Goal: Information Seeking & Learning: Learn about a topic

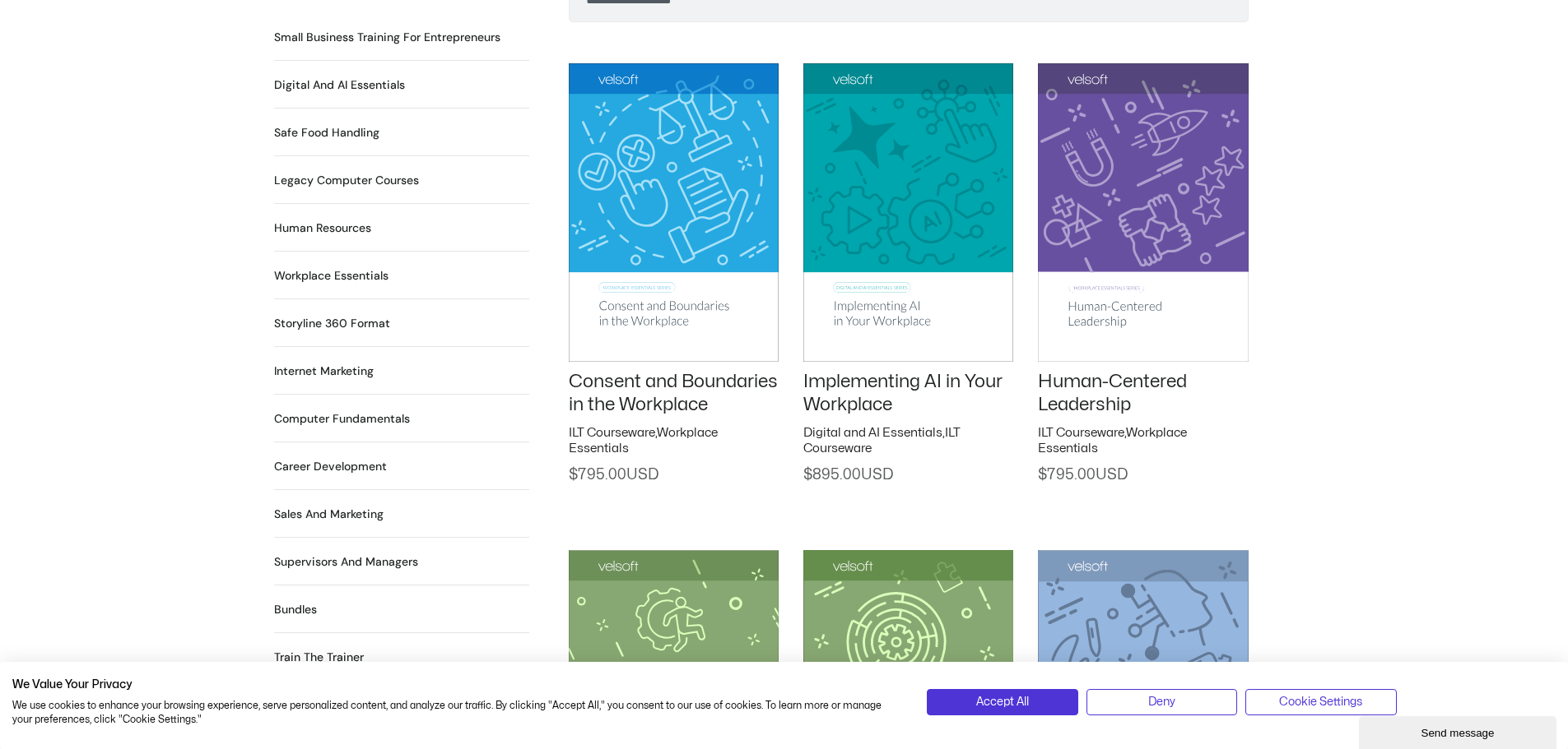
scroll to position [1316, 0]
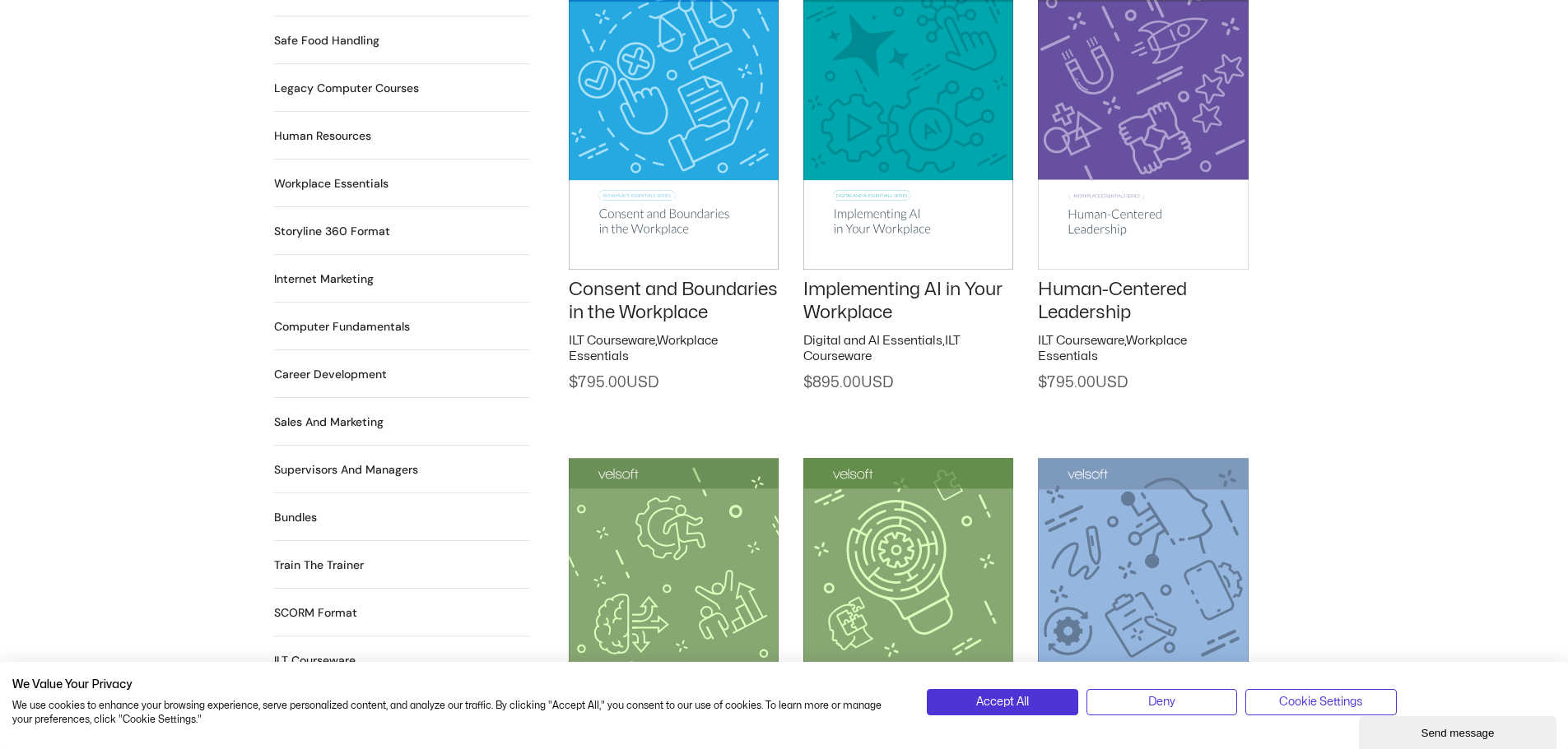
click at [861, 281] on link "Implementing AI in Your Workplace" at bounding box center [902, 301] width 199 height 42
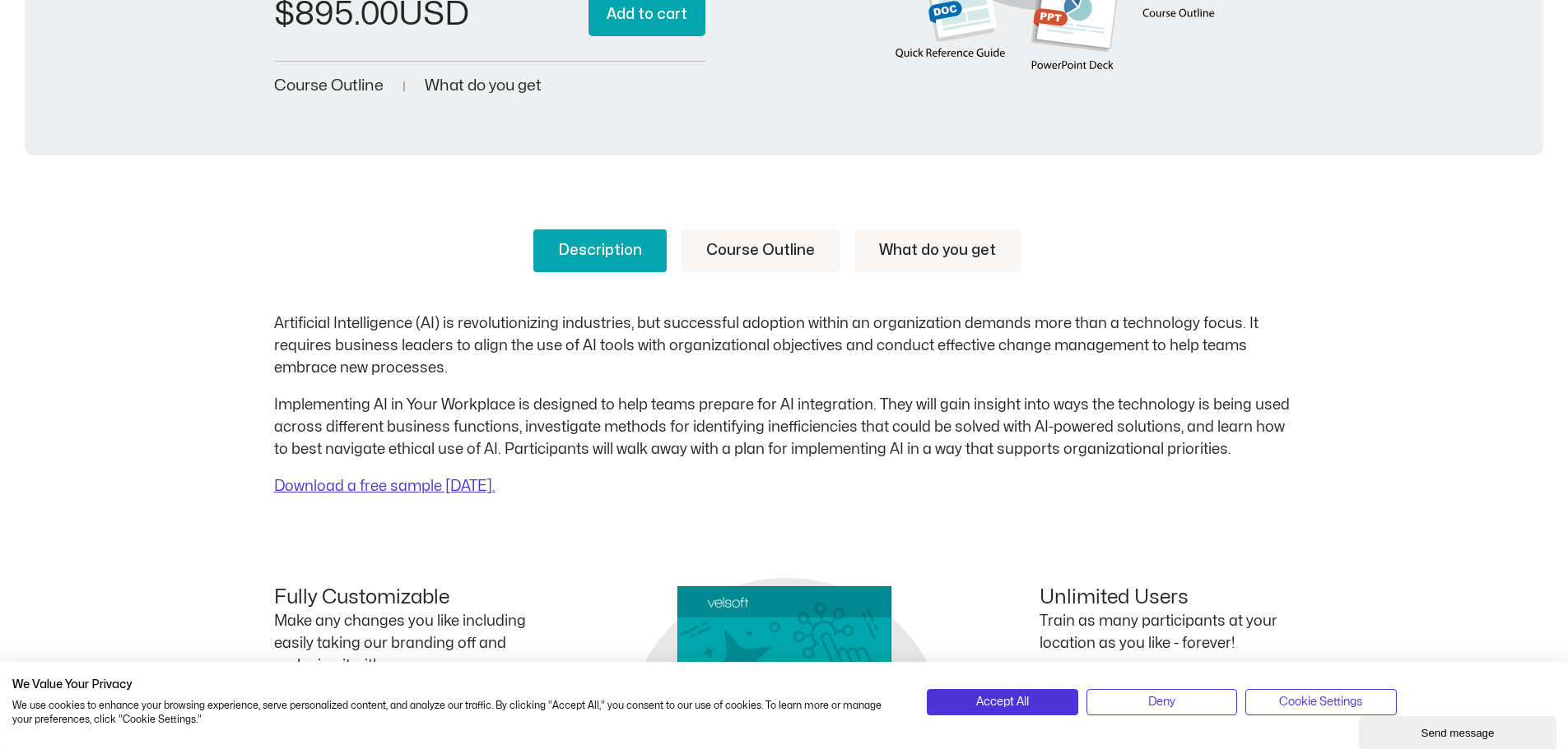
click at [739, 255] on link "Course Outline" at bounding box center [760, 251] width 158 height 43
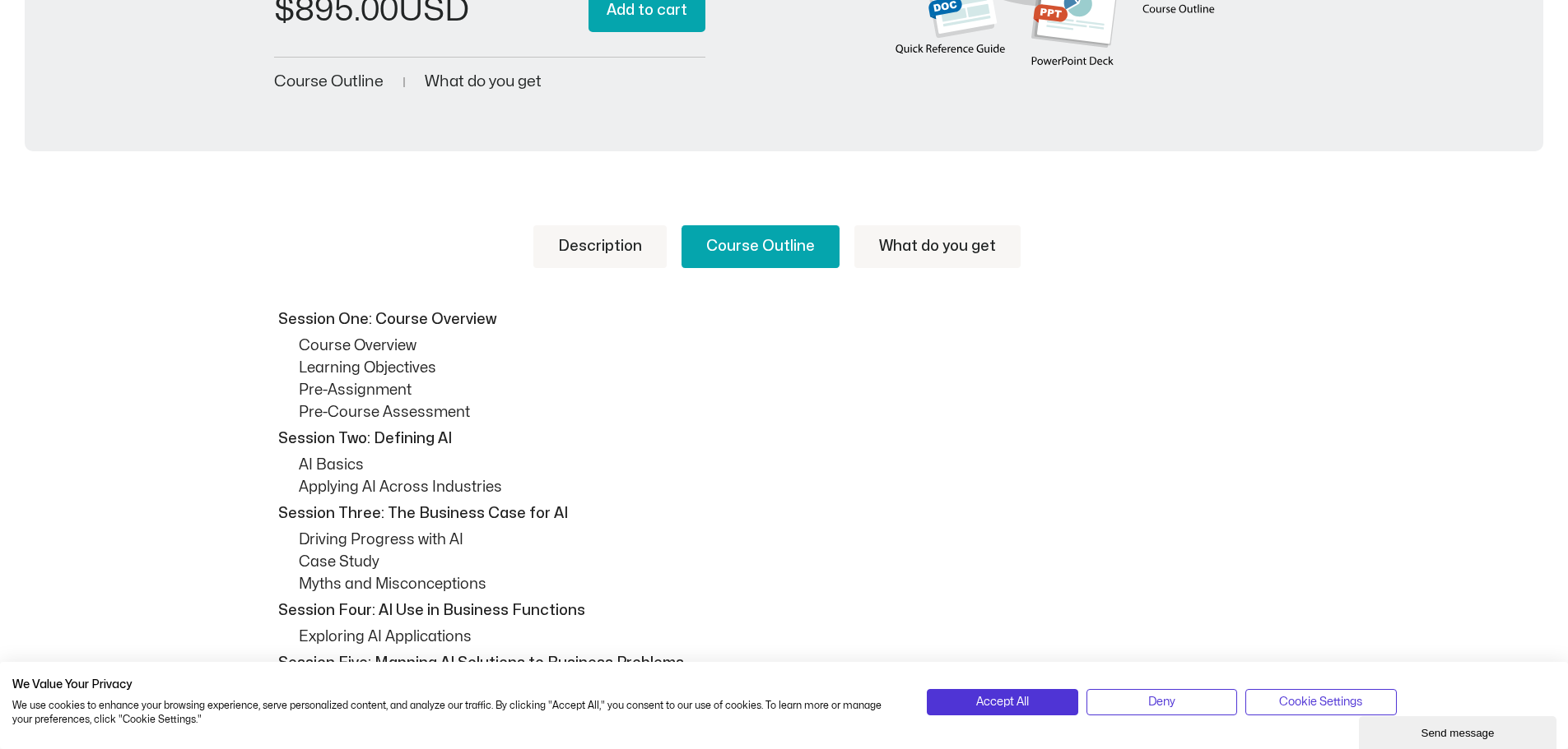
scroll to position [494, 0]
